Goal: Navigation & Orientation: Find specific page/section

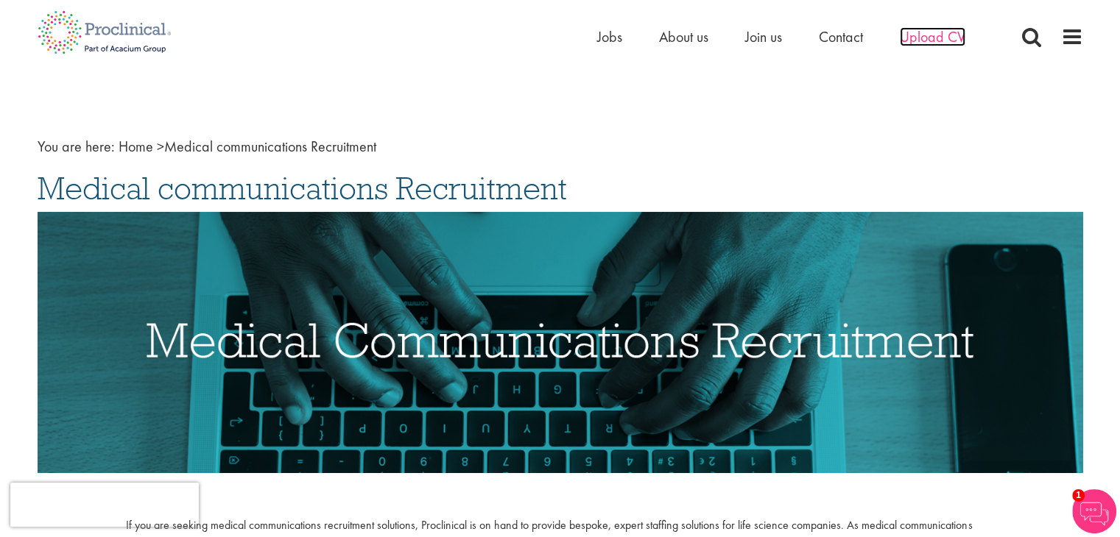
click at [939, 35] on span "Upload CV" at bounding box center [932, 36] width 66 height 19
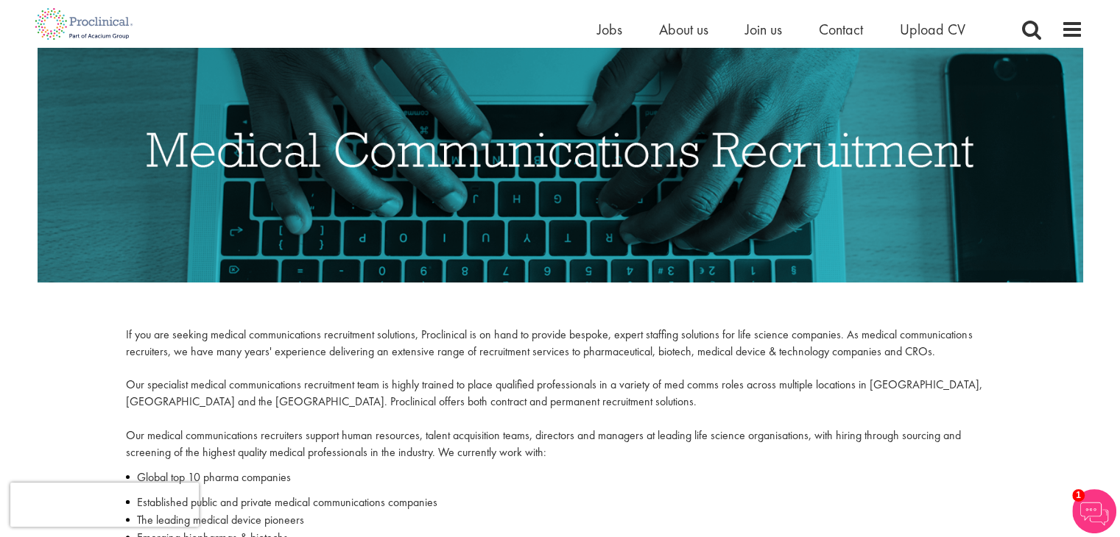
scroll to position [188, 0]
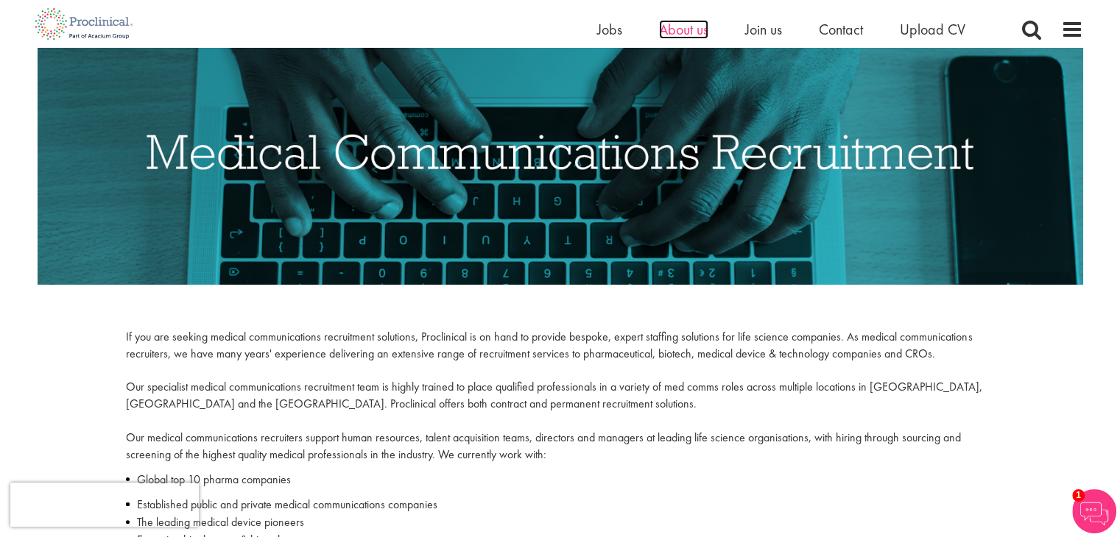
click at [688, 24] on span "About us" at bounding box center [683, 29] width 49 height 19
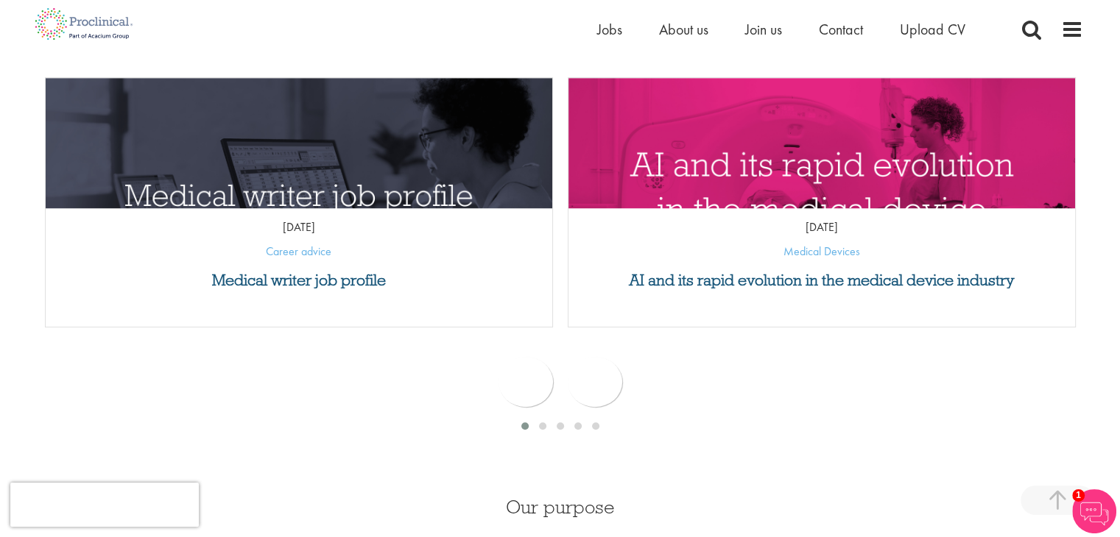
scroll to position [668, 0]
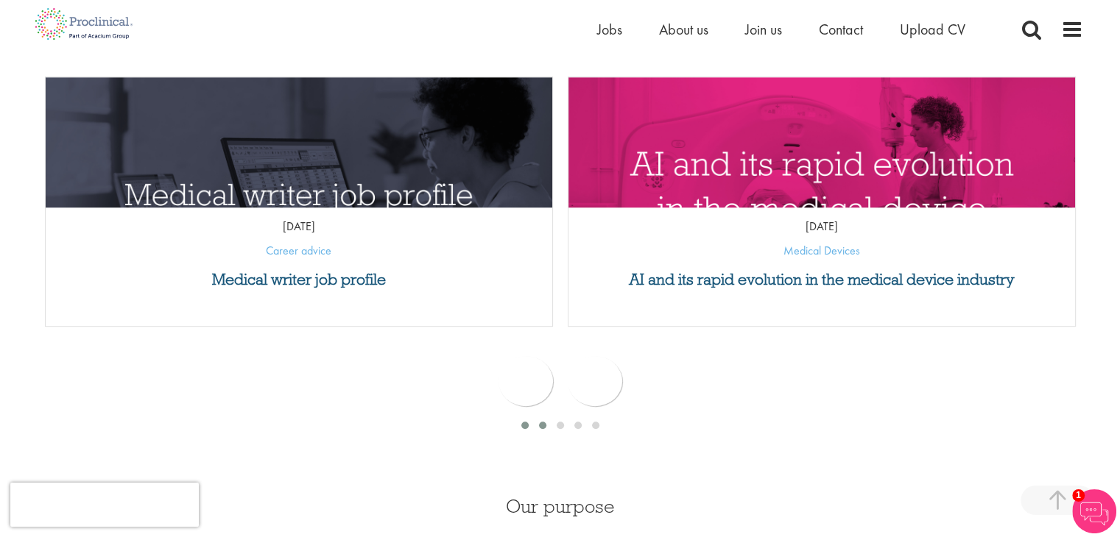
click at [540, 423] on span at bounding box center [542, 425] width 7 height 7
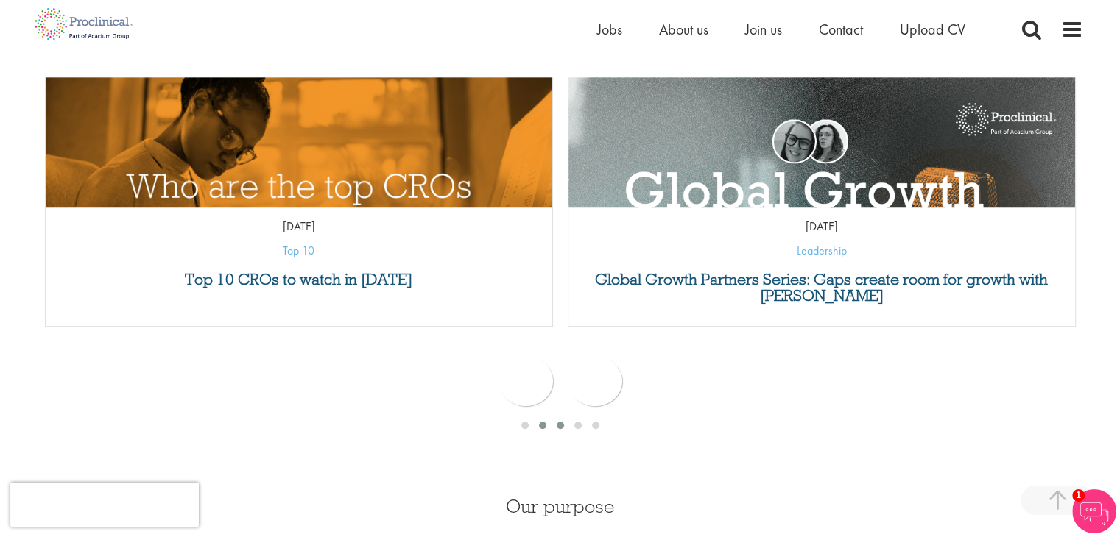
click at [559, 424] on span at bounding box center [559, 425] width 7 height 7
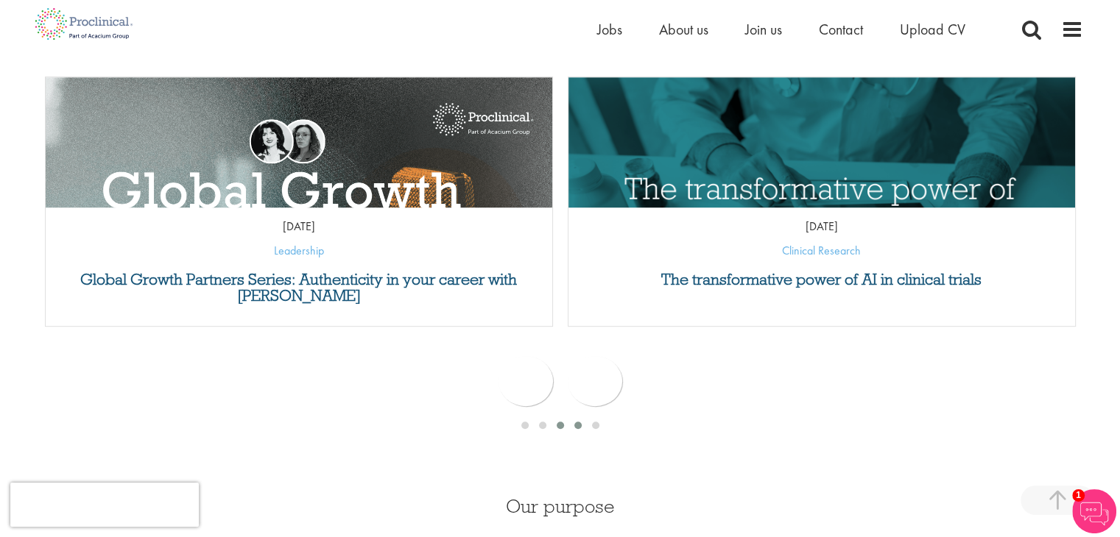
click at [576, 422] on span at bounding box center [577, 425] width 7 height 7
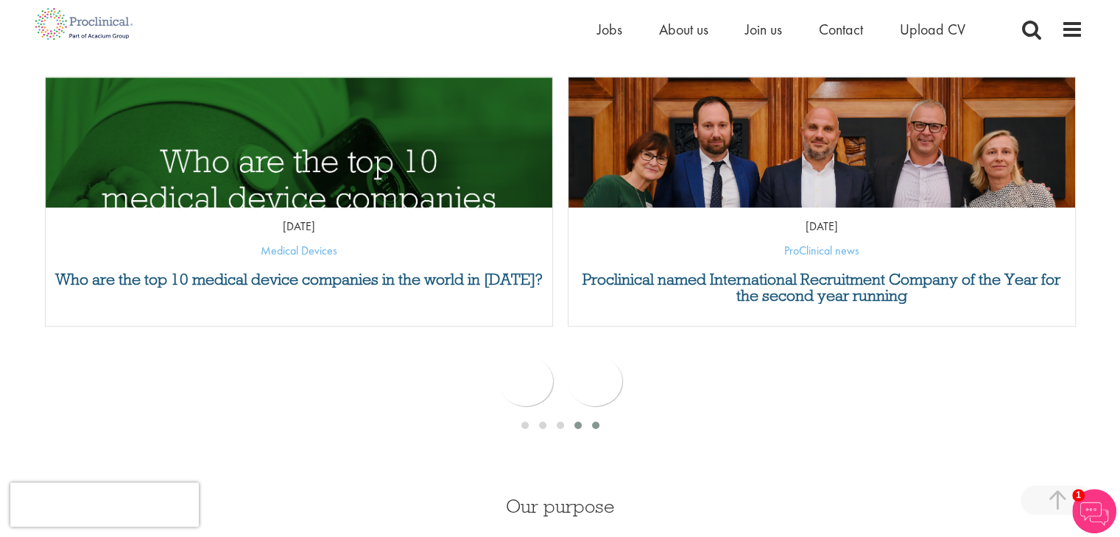
click at [595, 422] on span at bounding box center [595, 425] width 7 height 7
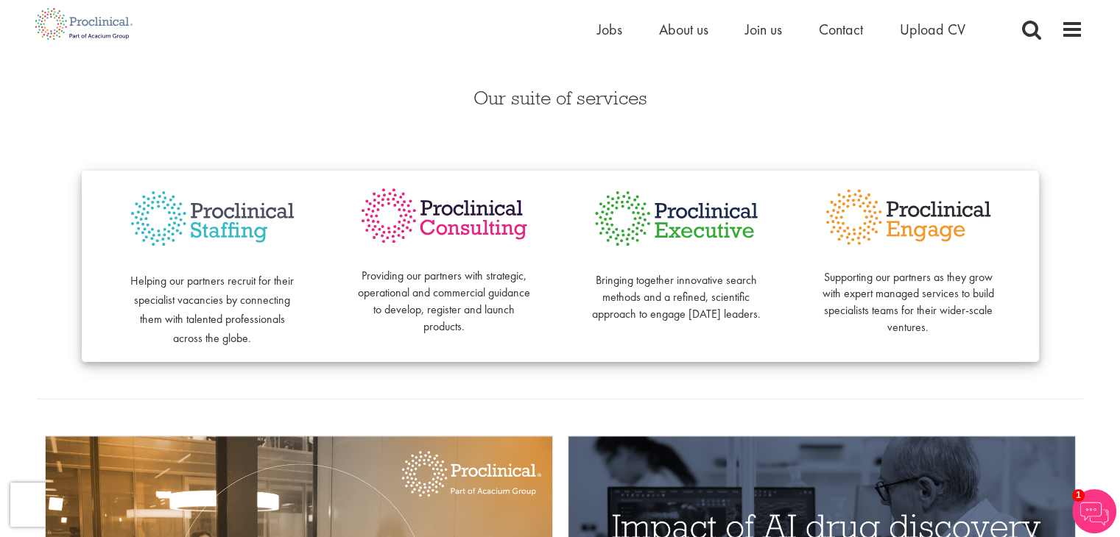
scroll to position [0, 0]
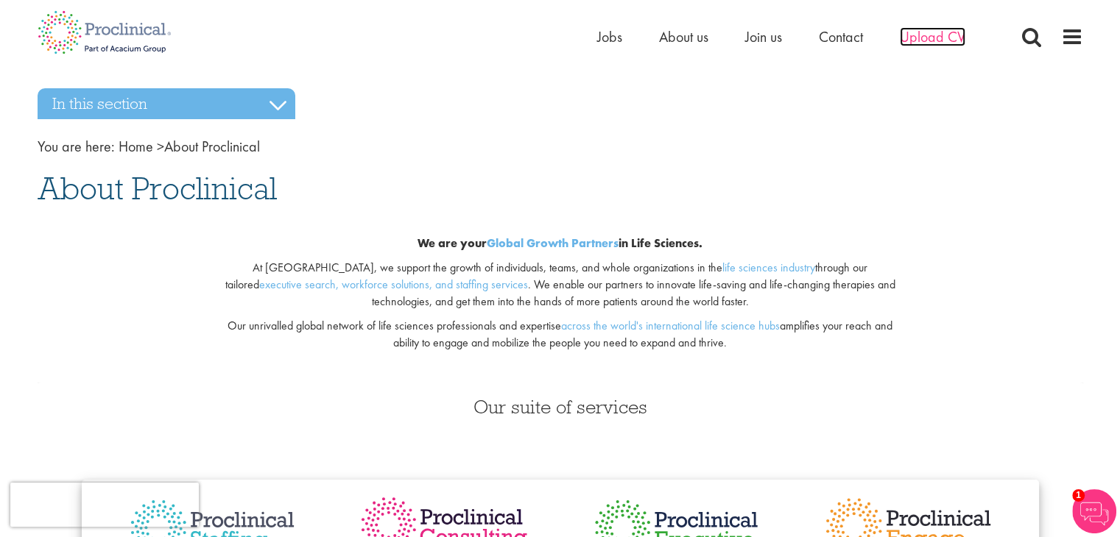
click at [948, 38] on span "Upload CV" at bounding box center [932, 36] width 66 height 19
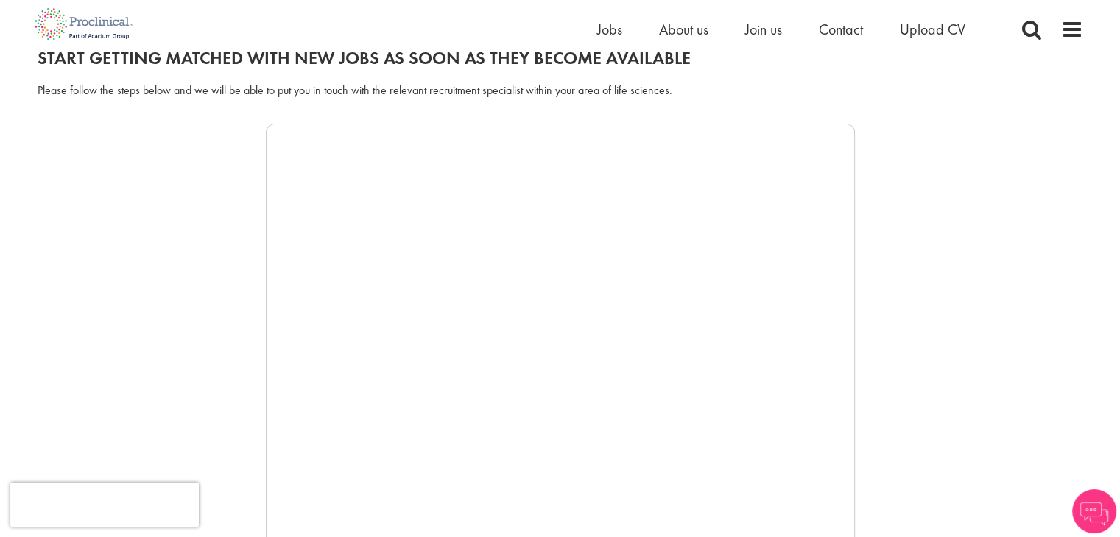
scroll to position [179, 0]
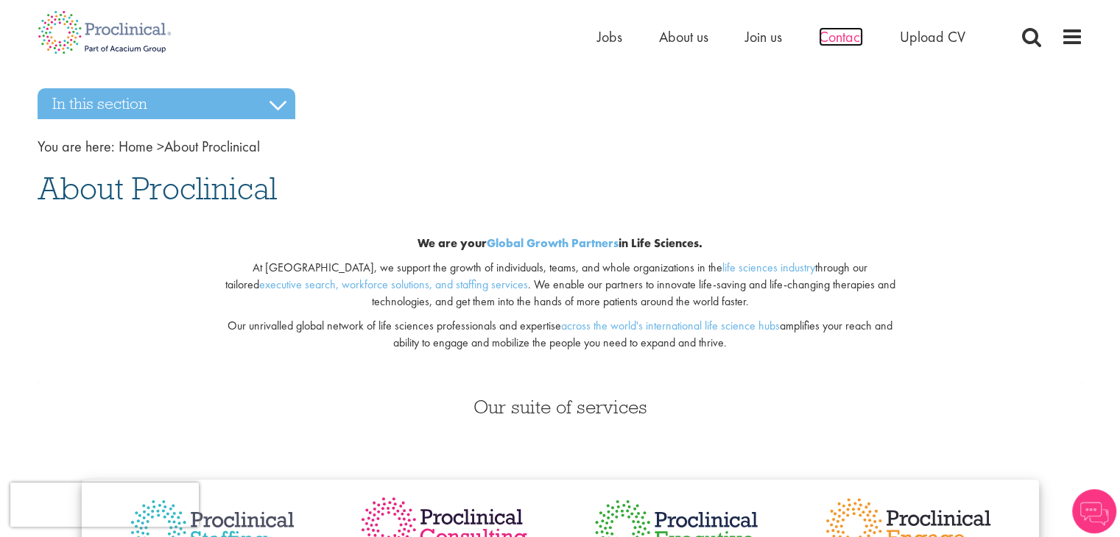
click at [838, 36] on span "Contact" at bounding box center [840, 36] width 44 height 19
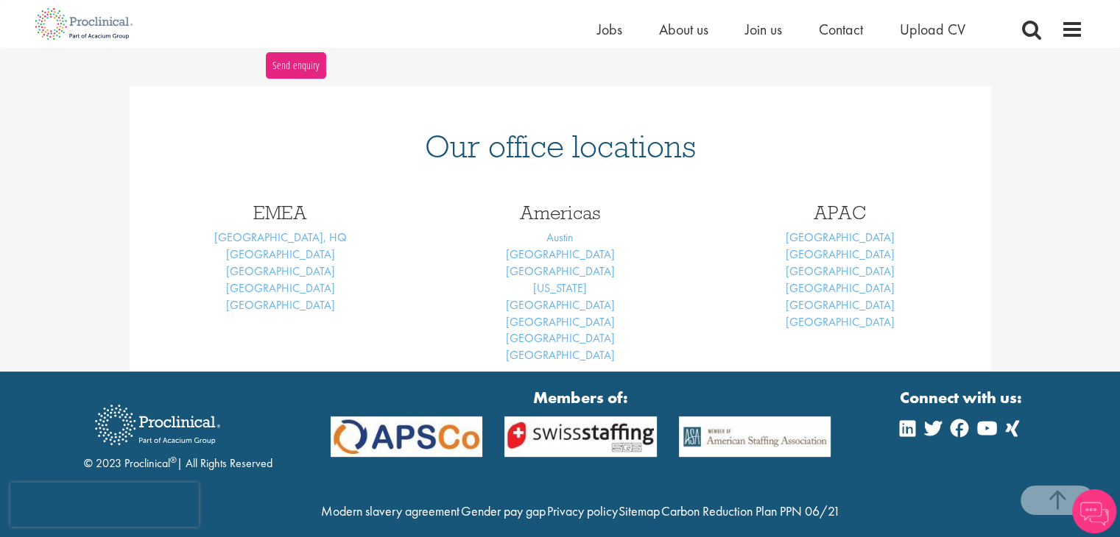
scroll to position [618, 0]
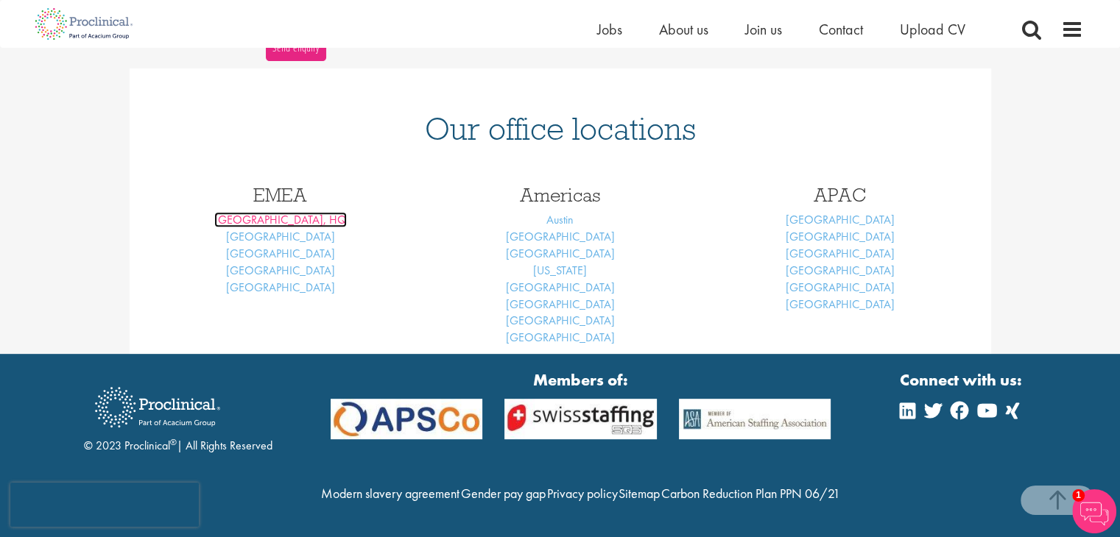
click at [274, 212] on link "London, HQ" at bounding box center [280, 219] width 132 height 15
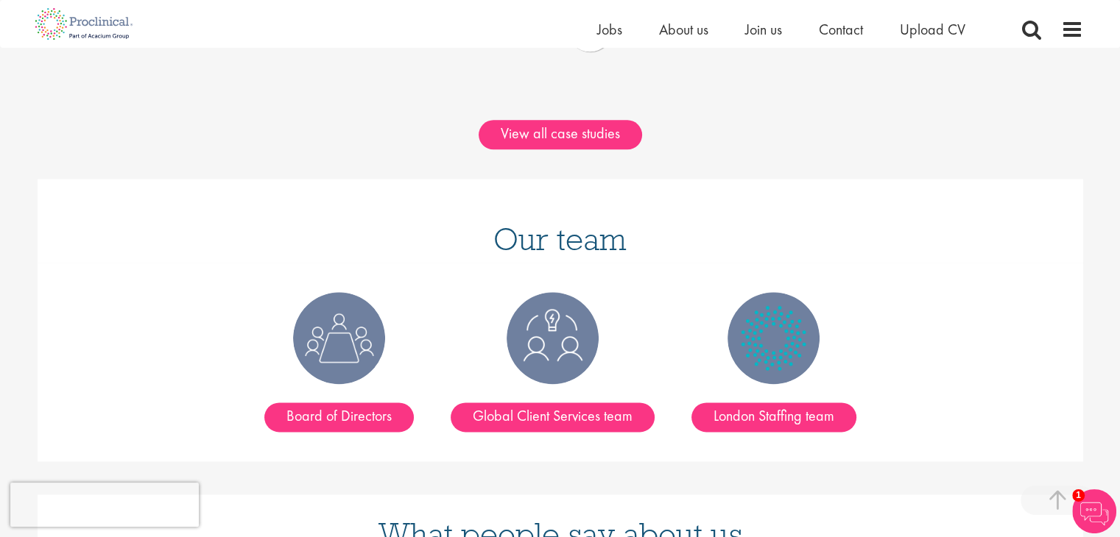
scroll to position [1828, 0]
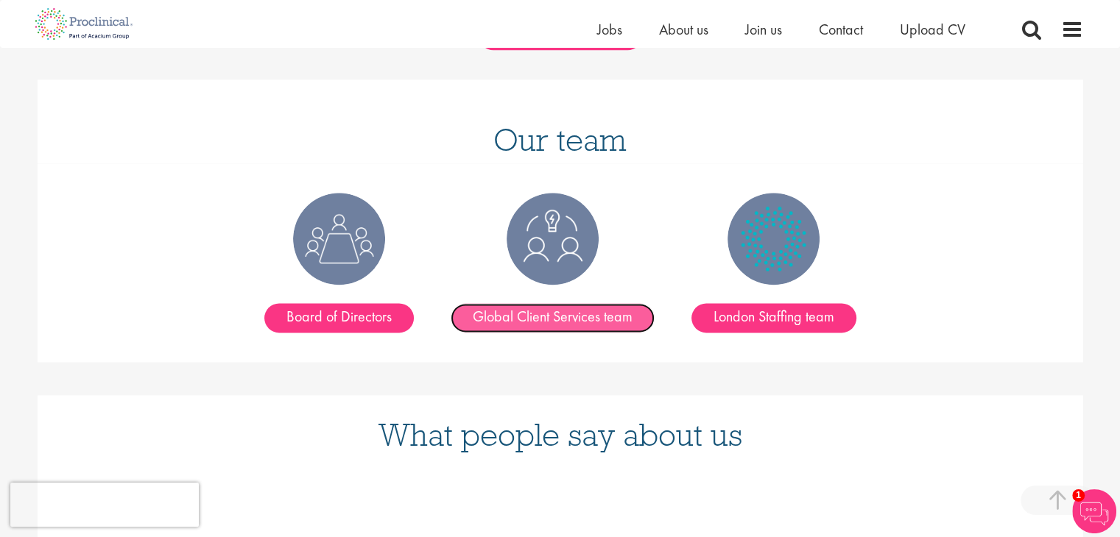
click at [573, 303] on link "Global Client Services team" at bounding box center [552, 317] width 204 height 29
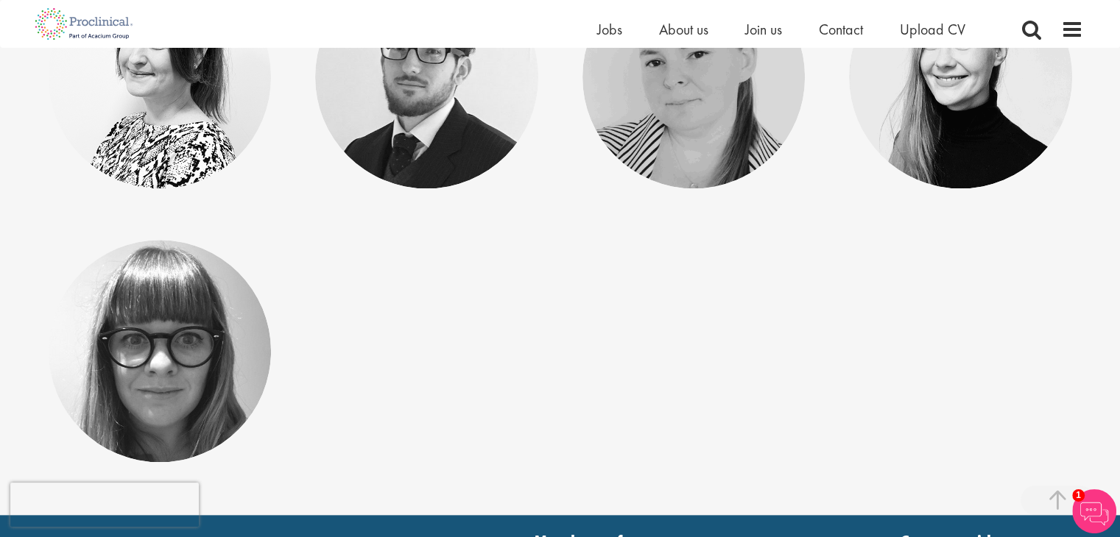
scroll to position [1513, 0]
